Goal: Complete application form

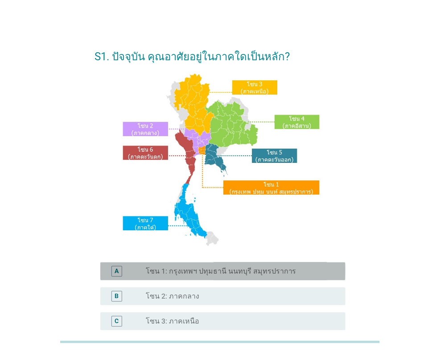
click at [257, 273] on label "โซน 1: กรุงเทพฯ ปทุมธานี นนทบุรี สมุทรปราการ" at bounding box center [221, 271] width 151 height 9
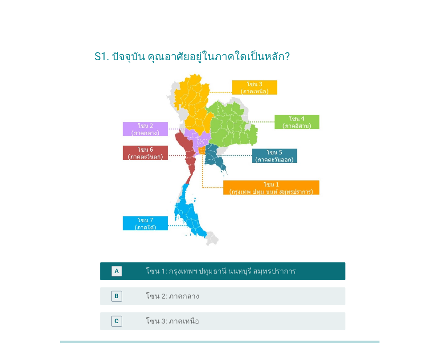
scroll to position [178, 0]
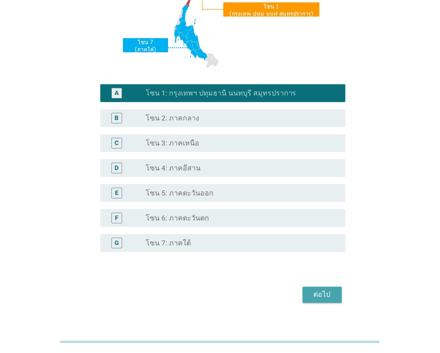
click at [313, 293] on div "ต่อไป" at bounding box center [322, 294] width 25 height 11
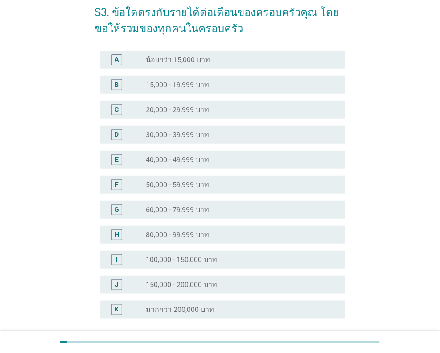
scroll to position [124, 0]
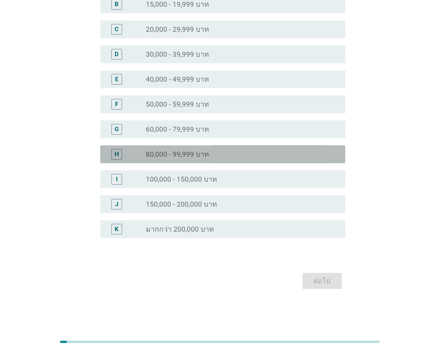
click at [226, 154] on div "radio_button_unchecked 80,000 - 99,999 บาท" at bounding box center [239, 154] width 186 height 9
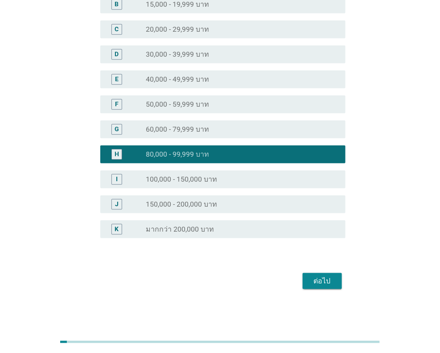
click at [325, 281] on div "ต่อไป" at bounding box center [322, 281] width 25 height 11
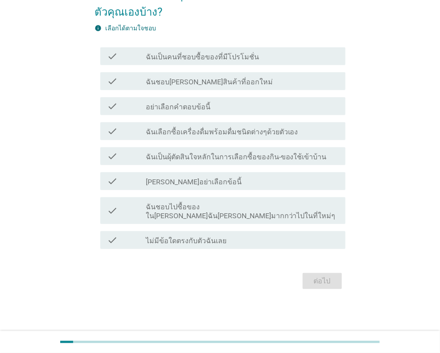
scroll to position [0, 0]
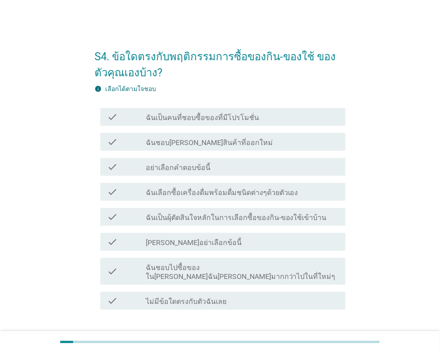
click at [220, 191] on label "ฉันเลือกซื้อเครื่องดื่มพร้อมดื่มชนิดต่างๆด้วยตัวเอง" at bounding box center [222, 192] width 153 height 9
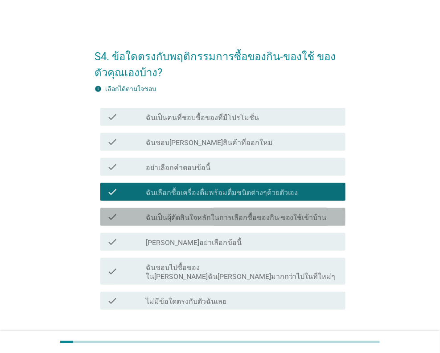
click at [223, 215] on label "ฉันเป็นผุ้ตัดสินใจหลักในการเลือกซื้อของกิน-ของใช้เข้าบ้าน" at bounding box center [236, 217] width 181 height 9
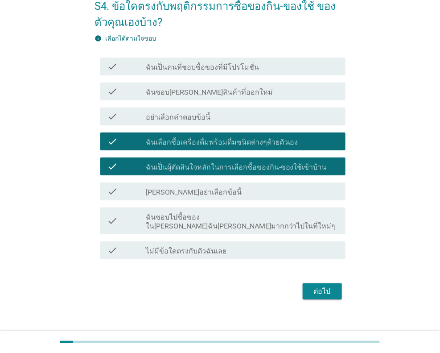
scroll to position [51, 0]
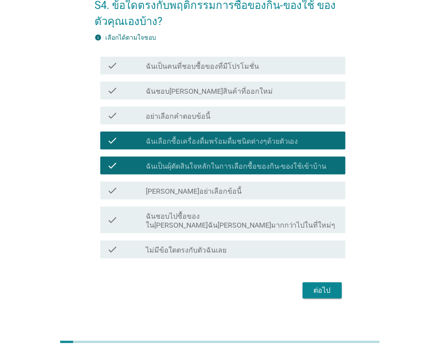
click at [220, 216] on label "ฉันชอบไปซื้อของใน[PERSON_NAME]ฉัน[PERSON_NAME]มากกว่าไปในที่ใหม่ๆ" at bounding box center [242, 221] width 193 height 18
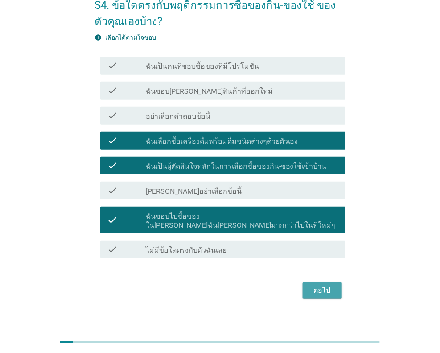
click at [322, 285] on div "ต่อไป" at bounding box center [322, 290] width 25 height 11
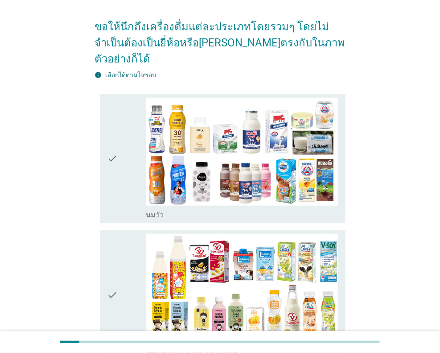
scroll to position [134, 0]
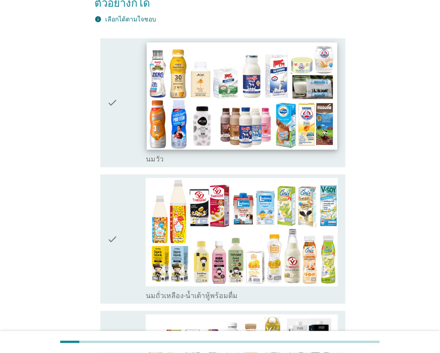
click at [244, 58] on img at bounding box center [242, 95] width 190 height 107
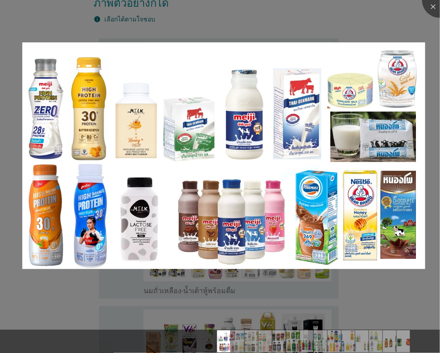
click at [410, 21] on div at bounding box center [220, 176] width 440 height 353
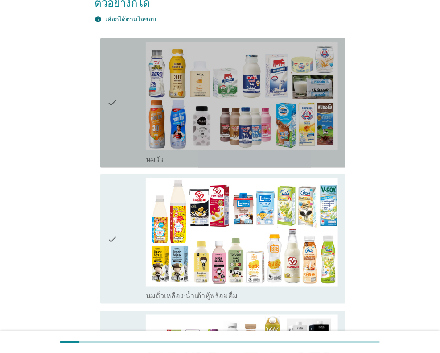
click at [112, 95] on icon "check" at bounding box center [112, 103] width 11 height 122
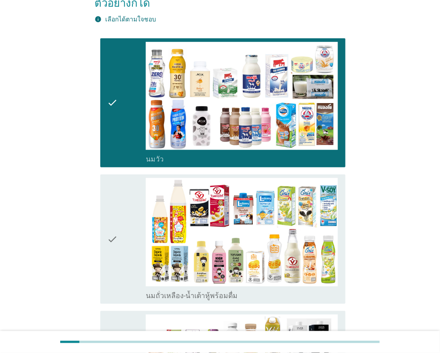
click at [108, 230] on icon "check" at bounding box center [112, 239] width 11 height 122
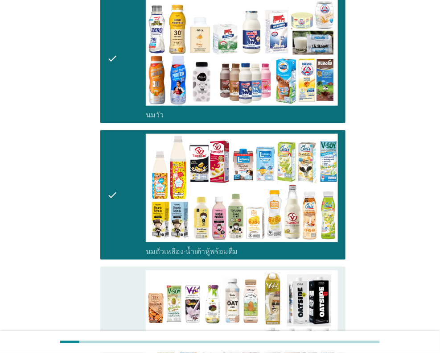
scroll to position [312, 0]
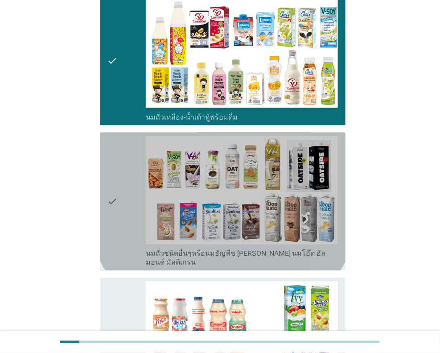
click at [116, 190] on icon "check" at bounding box center [112, 201] width 11 height 131
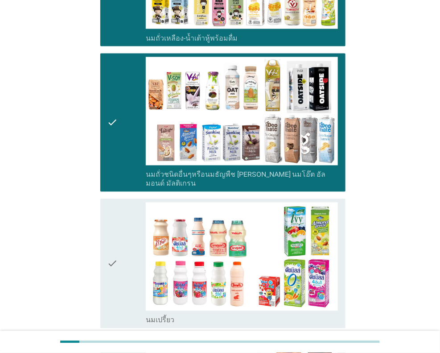
scroll to position [446, 0]
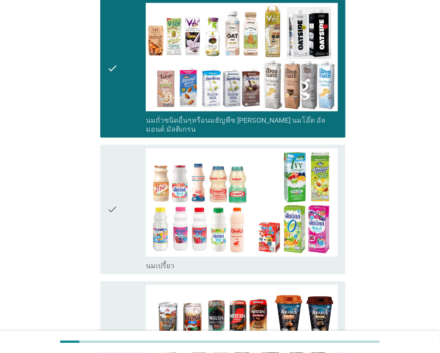
click at [106, 178] on div "check check_box_outline_blank นมเปรี้ยว" at bounding box center [222, 209] width 245 height 129
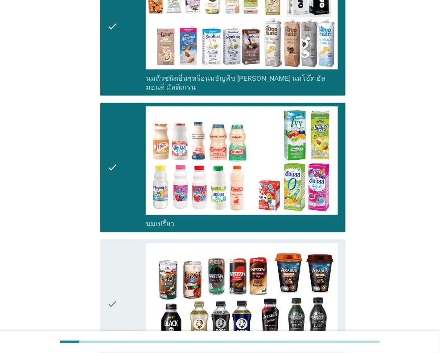
scroll to position [535, 0]
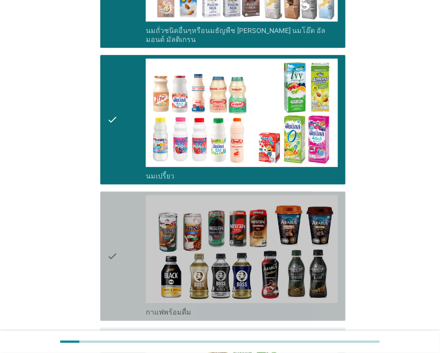
click at [114, 207] on icon "check" at bounding box center [112, 256] width 11 height 122
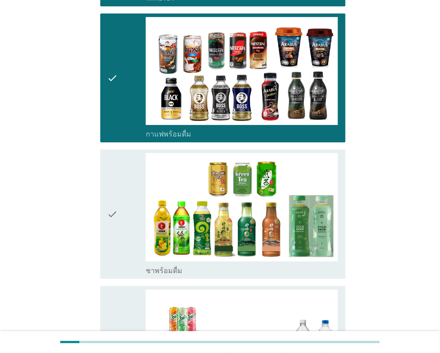
scroll to position [758, 0]
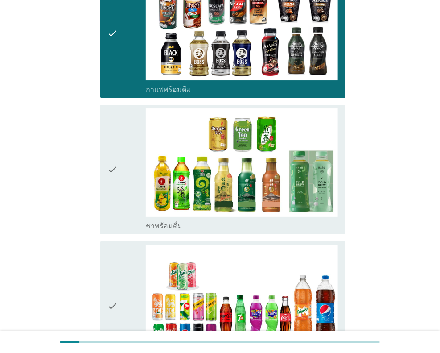
click at [114, 158] on icon "check" at bounding box center [112, 169] width 11 height 122
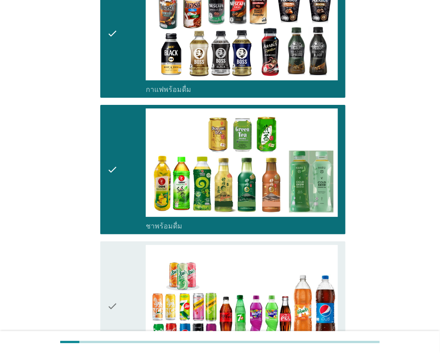
scroll to position [937, 0]
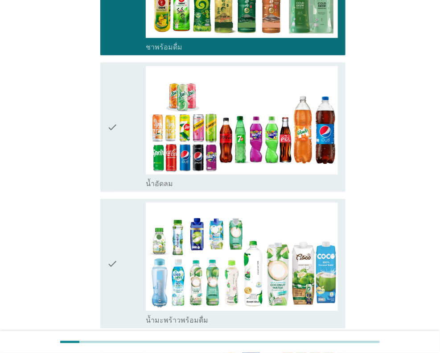
click at [118, 113] on div "check" at bounding box center [126, 127] width 38 height 122
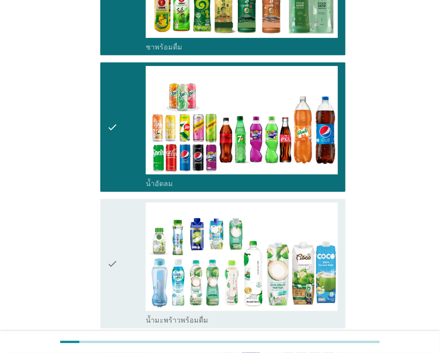
scroll to position [1070, 0]
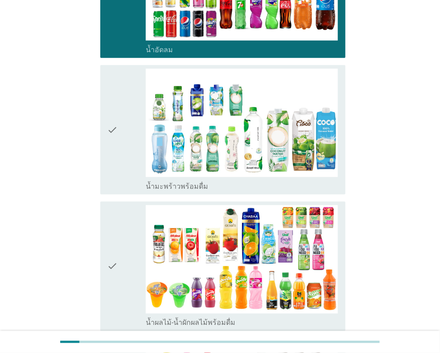
click at [117, 120] on icon "check" at bounding box center [112, 130] width 11 height 122
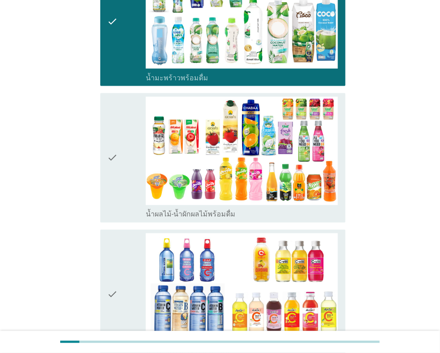
scroll to position [1204, 0]
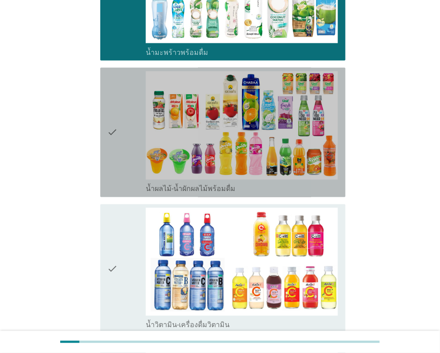
click at [111, 126] on icon "check" at bounding box center [112, 132] width 11 height 122
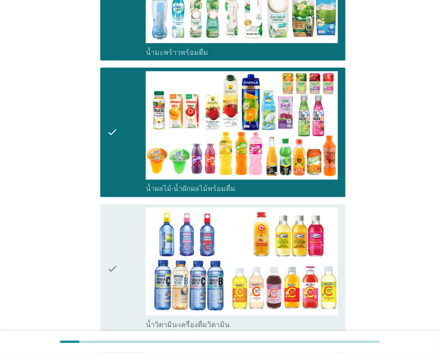
click at [113, 230] on icon "check" at bounding box center [112, 269] width 11 height 122
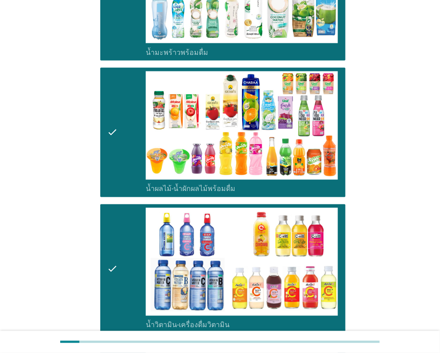
scroll to position [1382, 0]
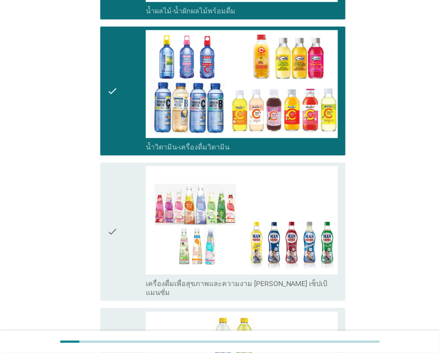
click at [116, 222] on icon "check" at bounding box center [112, 231] width 11 height 131
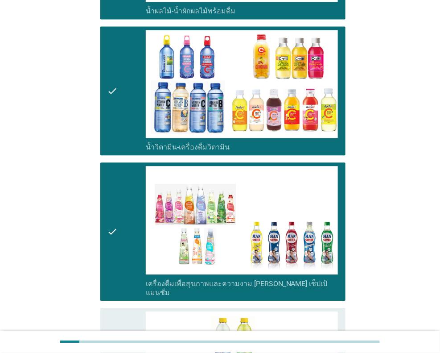
scroll to position [1561, 0]
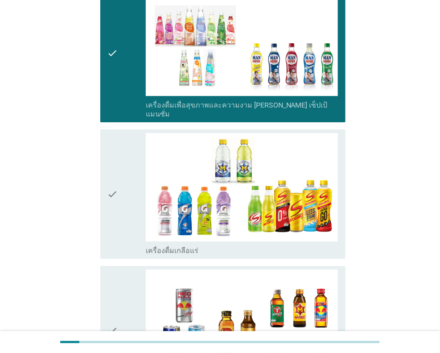
click at [116, 163] on icon "check" at bounding box center [112, 194] width 11 height 122
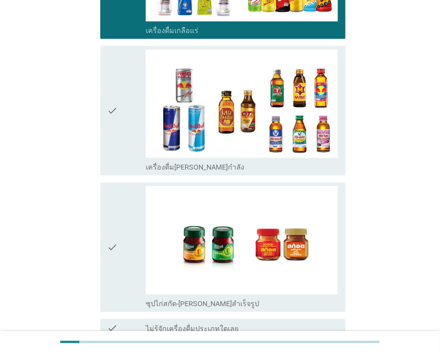
scroll to position [1784, 0]
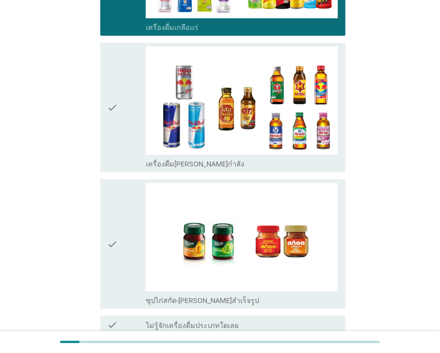
click at [121, 101] on div "check" at bounding box center [126, 107] width 38 height 122
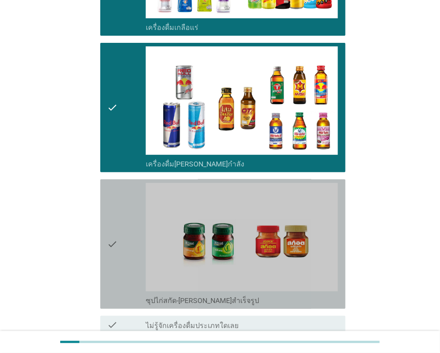
click at [120, 212] on div "check" at bounding box center [126, 244] width 38 height 122
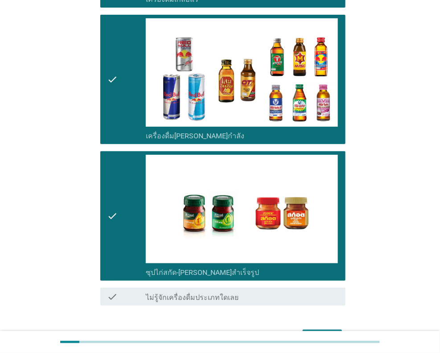
scroll to position [1838, 0]
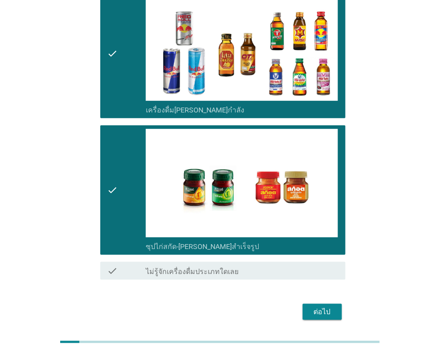
click at [327, 304] on button "ต่อไป" at bounding box center [322, 312] width 39 height 16
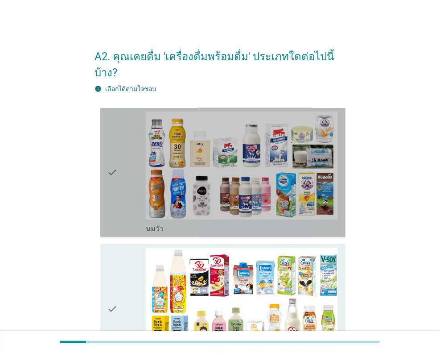
click at [132, 167] on div "check" at bounding box center [126, 173] width 38 height 122
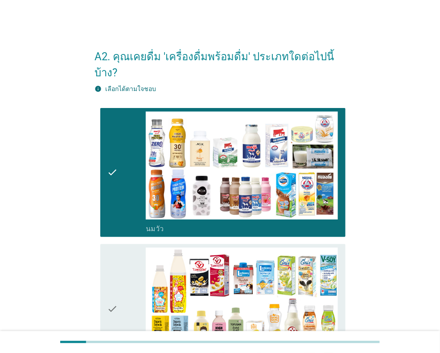
scroll to position [134, 0]
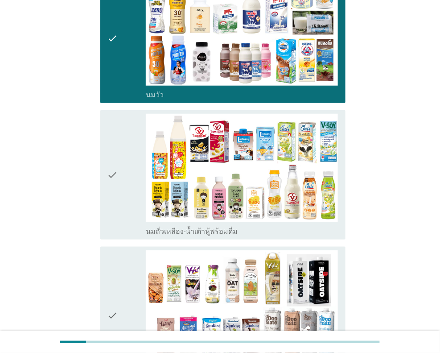
click at [125, 181] on div "check" at bounding box center [126, 175] width 38 height 122
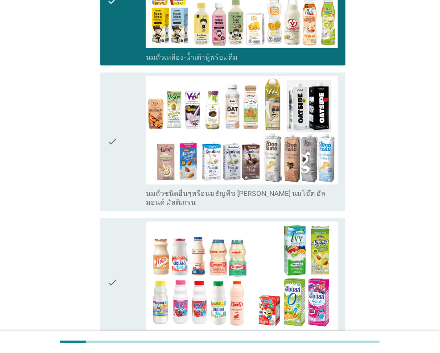
scroll to position [312, 0]
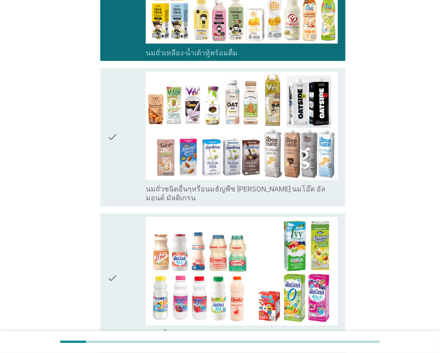
click at [121, 145] on div "check" at bounding box center [126, 137] width 38 height 131
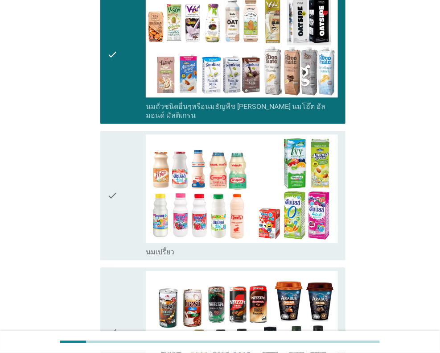
scroll to position [401, 0]
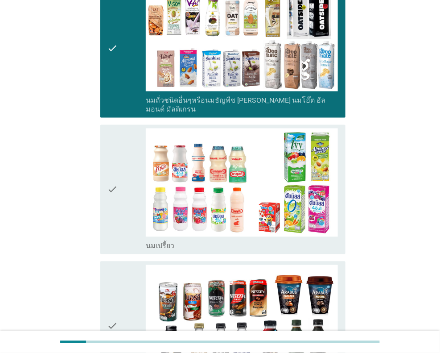
click at [121, 184] on div "check" at bounding box center [126, 189] width 38 height 122
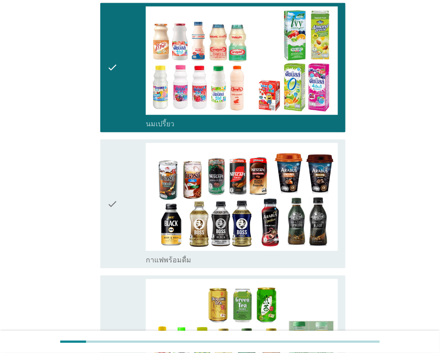
scroll to position [535, 0]
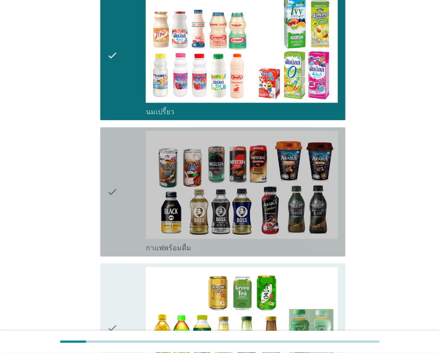
click at [121, 184] on div "check" at bounding box center [126, 192] width 38 height 122
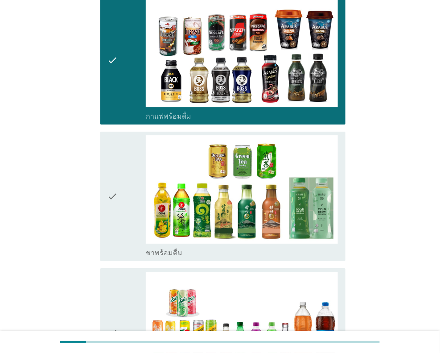
scroll to position [669, 0]
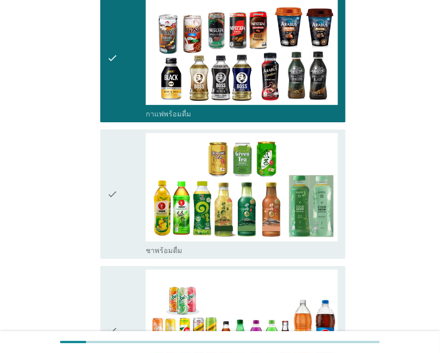
click at [121, 184] on div "check" at bounding box center [126, 194] width 38 height 122
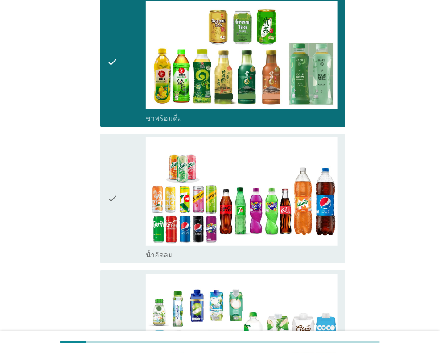
scroll to position [802, 0]
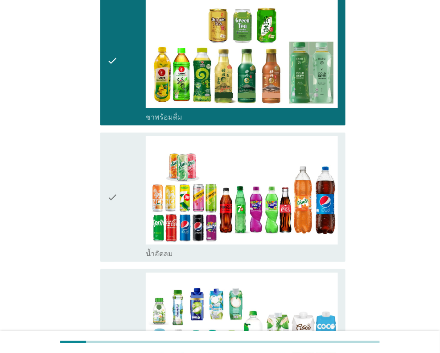
click at [119, 174] on div "check" at bounding box center [126, 197] width 38 height 122
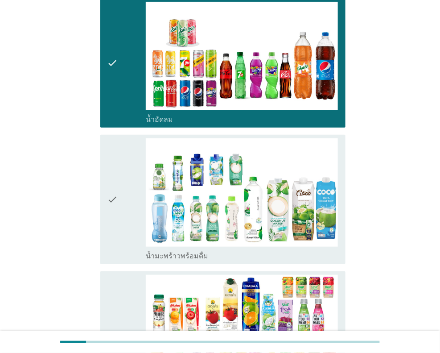
click at [120, 186] on div "check" at bounding box center [126, 199] width 38 height 122
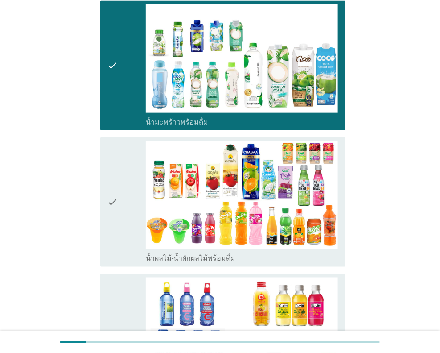
click at [115, 170] on icon "check" at bounding box center [112, 202] width 11 height 122
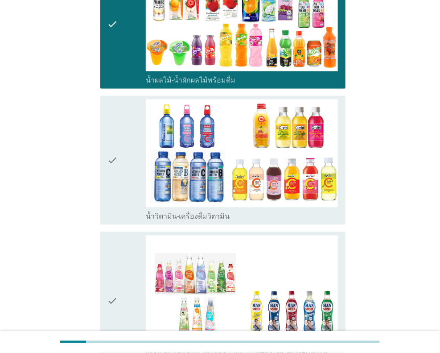
scroll to position [1249, 0]
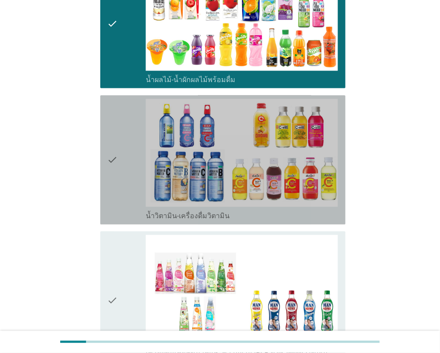
click at [117, 162] on icon "check" at bounding box center [112, 160] width 11 height 122
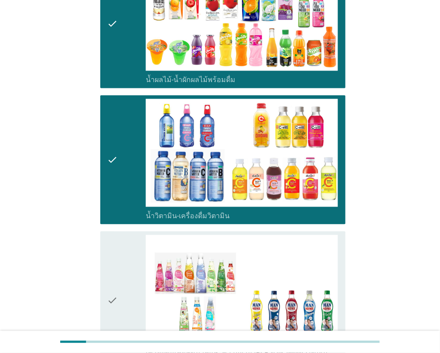
click at [120, 254] on div "check" at bounding box center [126, 300] width 38 height 131
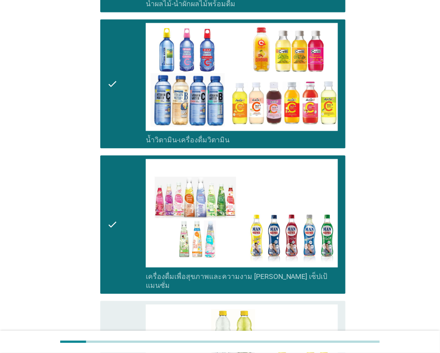
scroll to position [1427, 0]
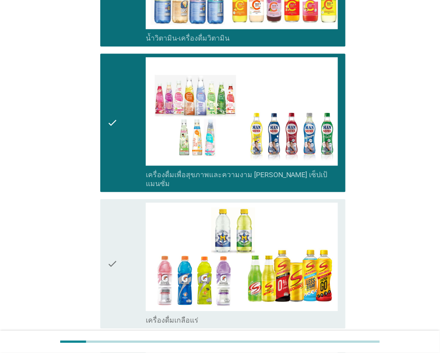
click at [120, 260] on div "check" at bounding box center [126, 263] width 38 height 122
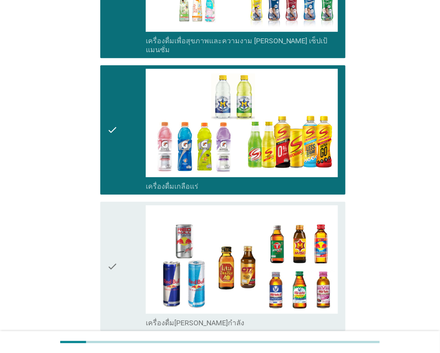
scroll to position [1650, 0]
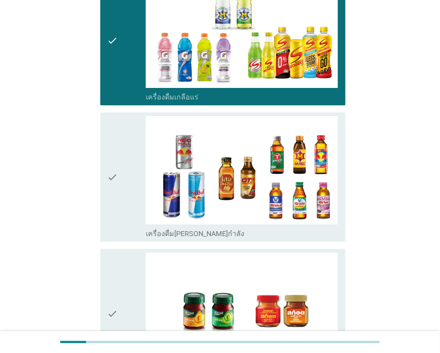
click at [118, 270] on div "check" at bounding box center [126, 313] width 38 height 122
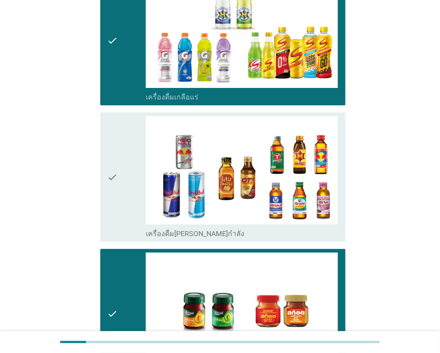
scroll to position [1773, 0]
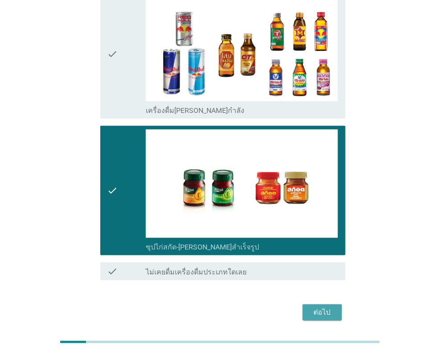
click at [318, 307] on div "ต่อไป" at bounding box center [322, 312] width 25 height 11
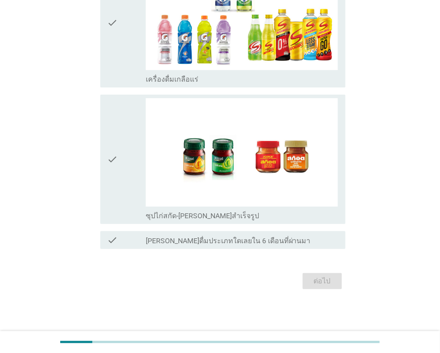
scroll to position [0, 0]
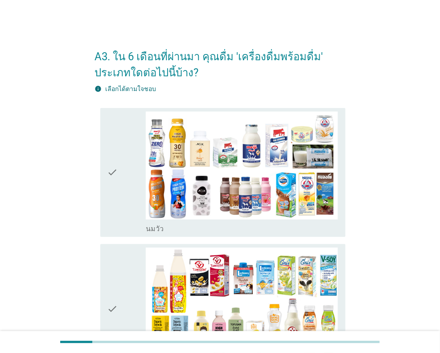
click at [120, 199] on div "check" at bounding box center [126, 173] width 38 height 122
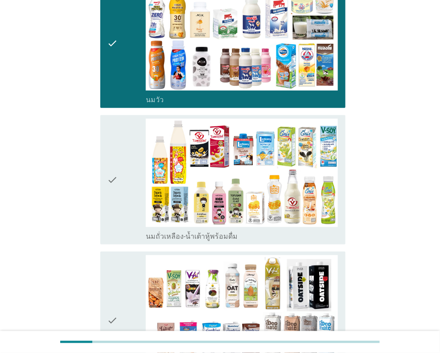
scroll to position [134, 0]
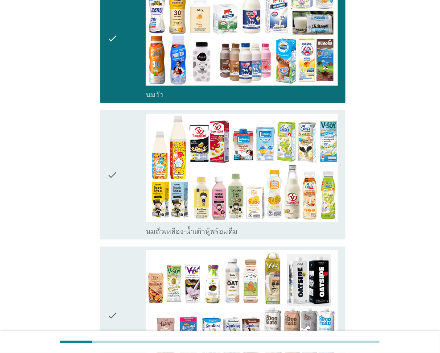
click at [117, 183] on icon "check" at bounding box center [112, 175] width 11 height 122
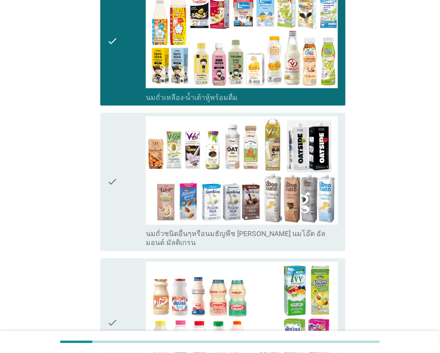
scroll to position [356, 0]
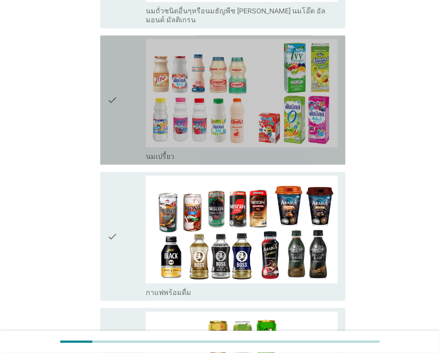
click at [115, 118] on icon "check" at bounding box center [112, 100] width 11 height 122
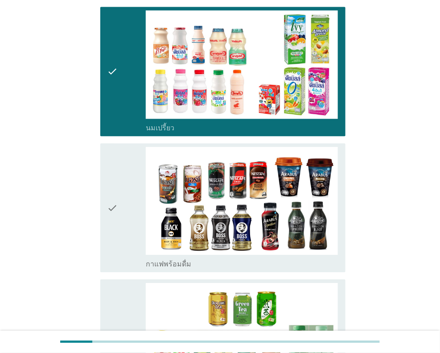
scroll to position [580, 0]
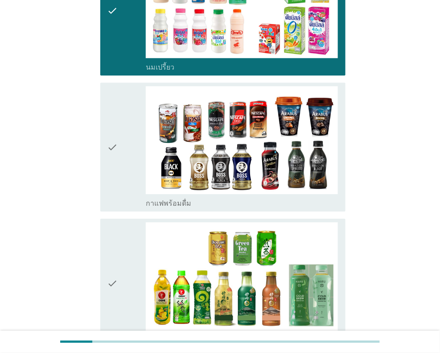
click at [114, 149] on icon "check" at bounding box center [112, 147] width 11 height 122
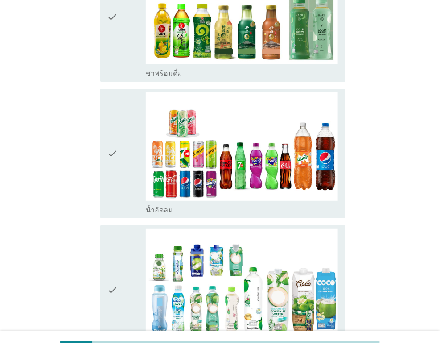
scroll to position [847, 0]
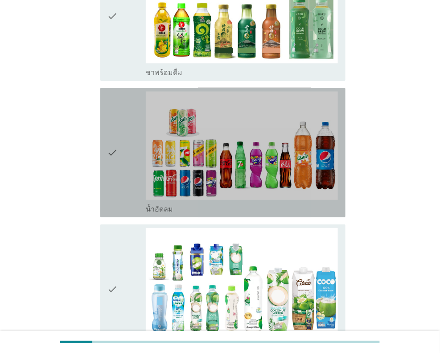
click at [120, 168] on div "check" at bounding box center [126, 152] width 38 height 122
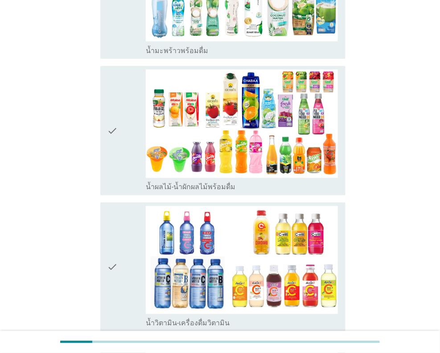
scroll to position [1160, 0]
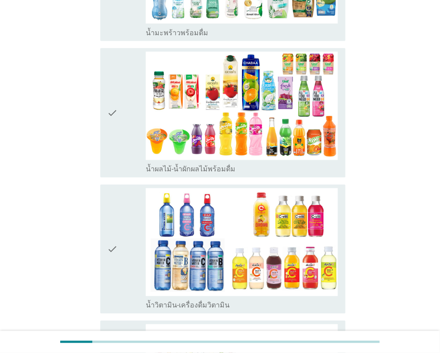
click at [133, 136] on div "check" at bounding box center [126, 113] width 38 height 122
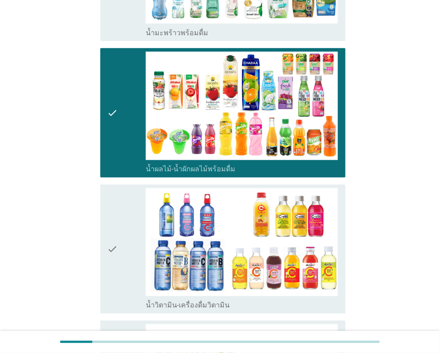
click at [127, 250] on div "check" at bounding box center [126, 249] width 38 height 122
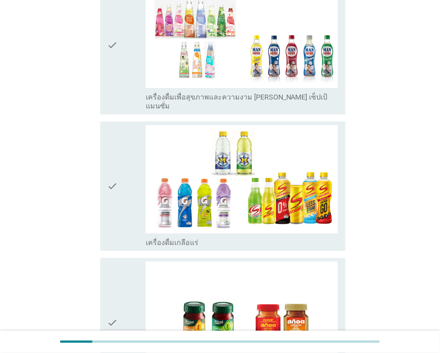
scroll to position [1516, 0]
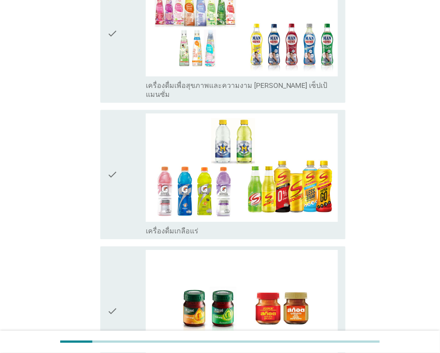
click at [116, 159] on icon "check" at bounding box center [112, 174] width 11 height 122
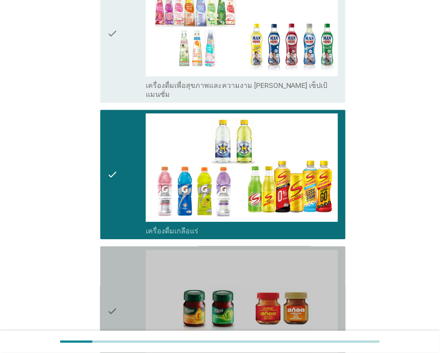
click at [129, 277] on div "check" at bounding box center [126, 311] width 38 height 122
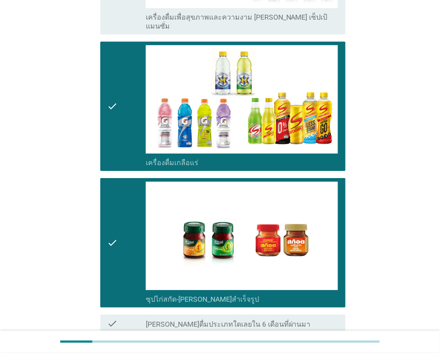
scroll to position [1653, 0]
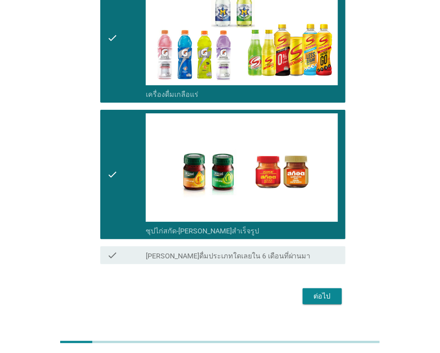
click at [325, 291] on div "ต่อไป" at bounding box center [322, 296] width 25 height 11
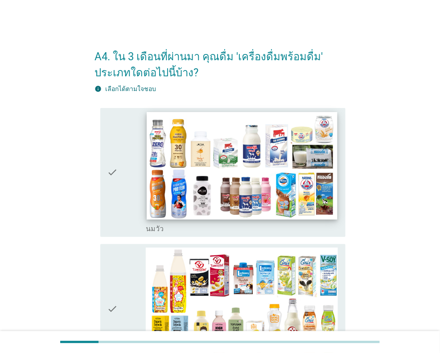
scroll to position [89, 0]
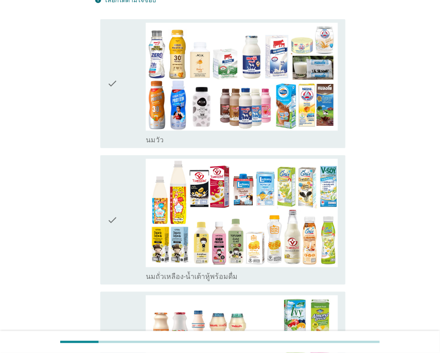
click at [104, 106] on div "check check_box_outline_blank [PERSON_NAME]" at bounding box center [222, 83] width 245 height 129
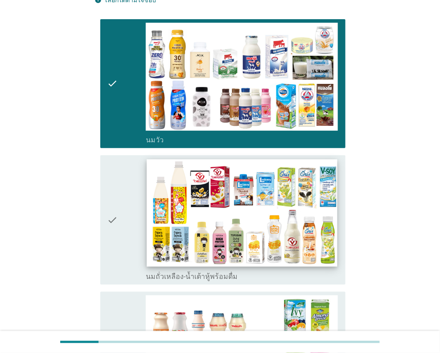
scroll to position [178, 0]
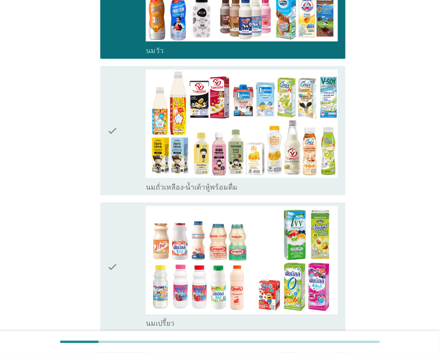
click at [114, 154] on icon "check" at bounding box center [112, 131] width 11 height 122
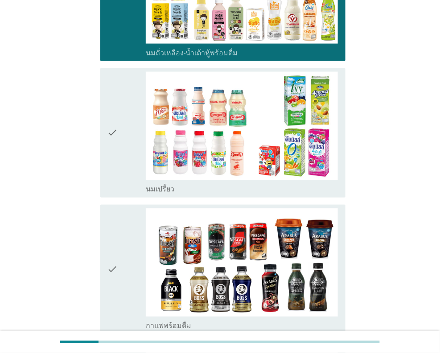
click at [131, 161] on div "check" at bounding box center [126, 133] width 38 height 122
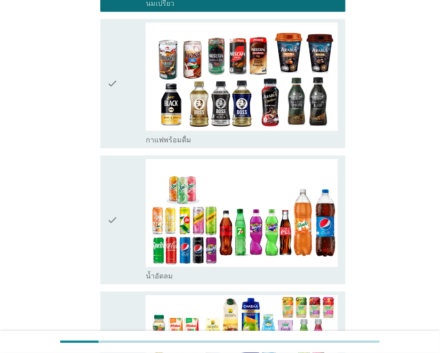
scroll to position [535, 0]
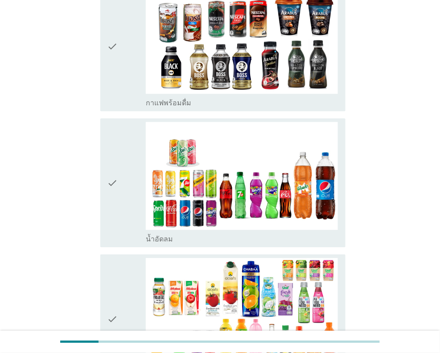
click at [119, 193] on div "check" at bounding box center [126, 183] width 38 height 122
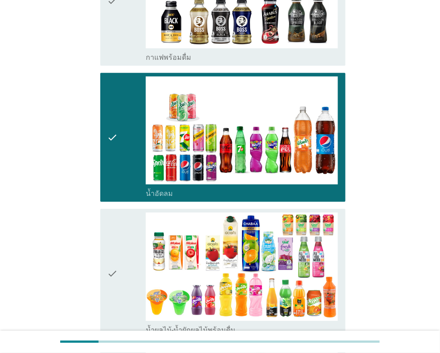
scroll to position [669, 0]
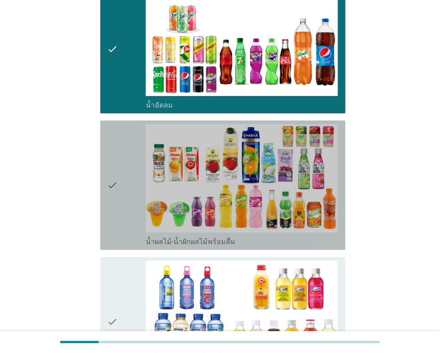
click at [112, 180] on icon "check" at bounding box center [112, 185] width 11 height 122
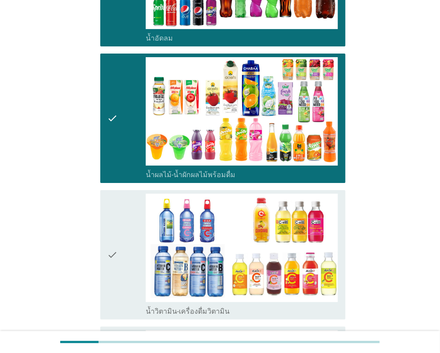
scroll to position [802, 0]
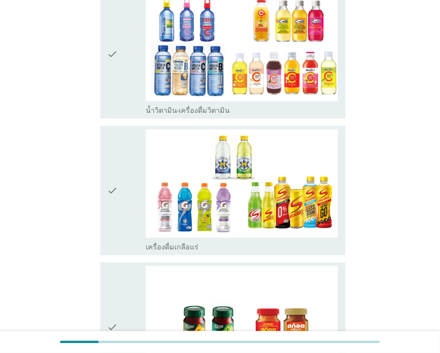
click at [124, 195] on div "check" at bounding box center [126, 190] width 38 height 122
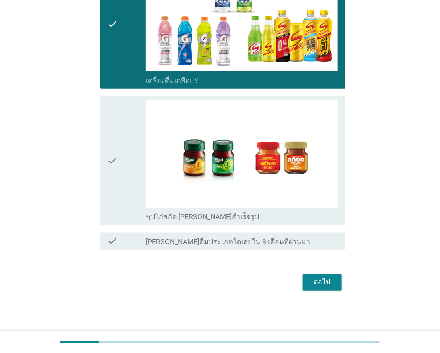
scroll to position [1106, 0]
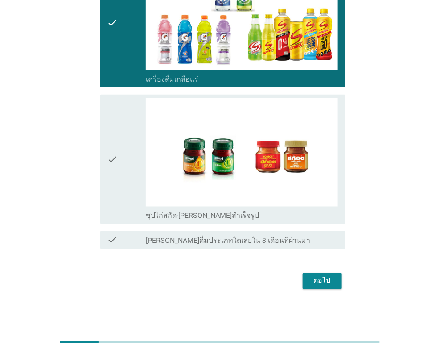
click at [125, 169] on div "check" at bounding box center [126, 159] width 38 height 122
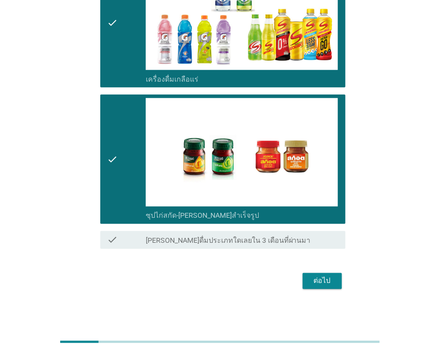
click at [327, 279] on div "ต่อไป" at bounding box center [322, 281] width 25 height 11
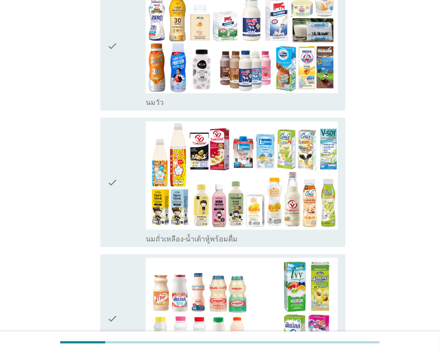
scroll to position [134, 0]
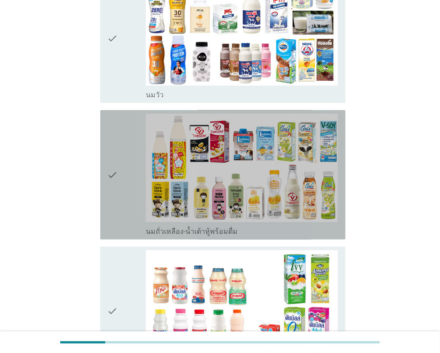
click at [114, 208] on icon "check" at bounding box center [112, 175] width 11 height 122
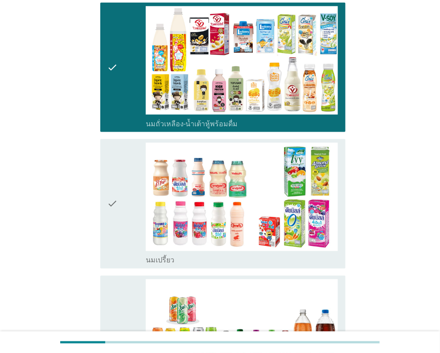
scroll to position [268, 0]
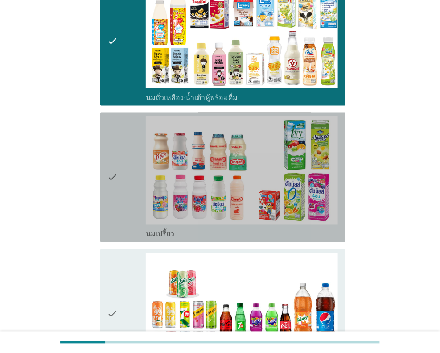
click at [120, 174] on div "check" at bounding box center [126, 177] width 38 height 122
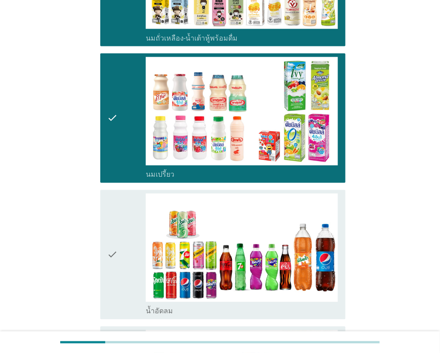
scroll to position [401, 0]
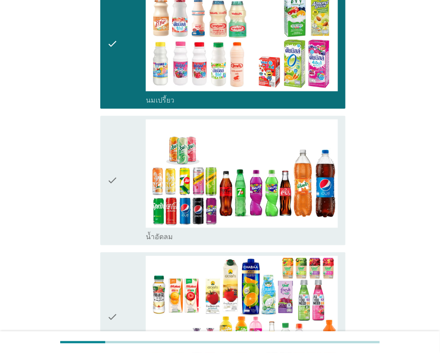
click at [115, 175] on icon "check" at bounding box center [112, 181] width 11 height 122
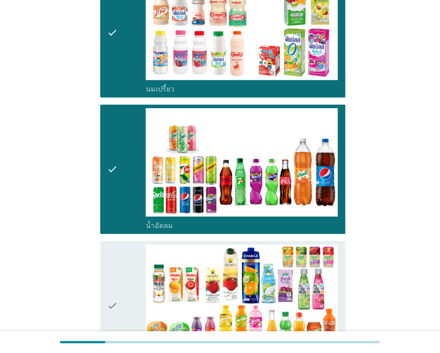
scroll to position [535, 0]
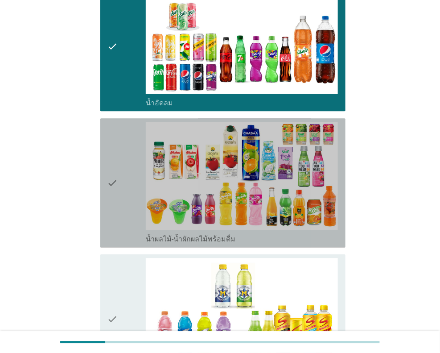
click at [115, 189] on icon "check" at bounding box center [112, 183] width 11 height 122
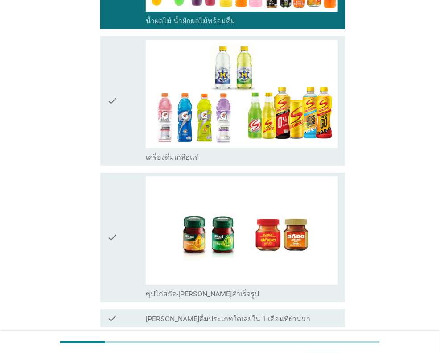
scroll to position [802, 0]
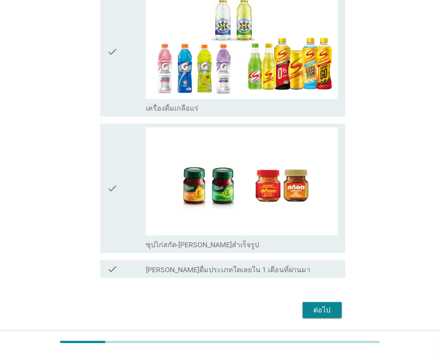
click at [330, 311] on div "ต่อไป" at bounding box center [322, 310] width 25 height 11
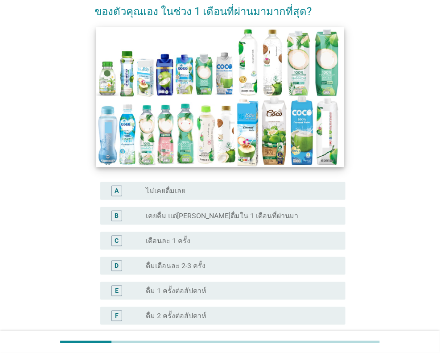
scroll to position [134, 0]
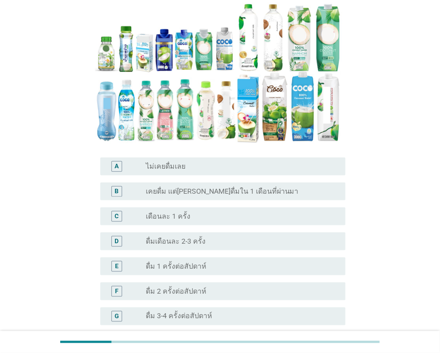
click at [287, 179] on div "B radio_button_unchecked เคยดื่ม แต่[PERSON_NAME]ดื่มใน 1 เดือนที่ผ่านมา" at bounding box center [220, 191] width 251 height 25
click at [290, 182] on div "B radio_button_unchecked เคยดื่ม แต่[PERSON_NAME]ดื่มใน 1 เดือนที่ผ่านมา" at bounding box center [222, 191] width 245 height 18
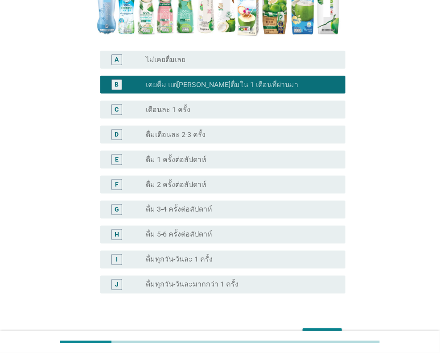
scroll to position [280, 0]
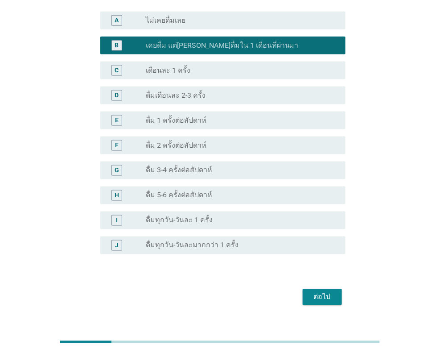
click at [326, 292] on div "ต่อไป" at bounding box center [322, 297] width 25 height 11
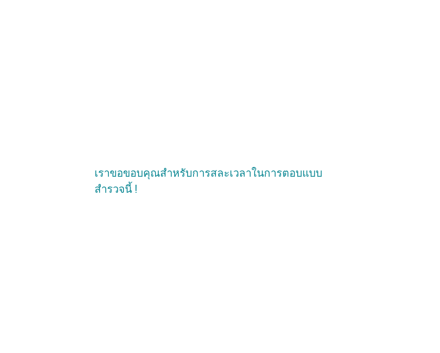
scroll to position [0, 0]
